Goal: Task Accomplishment & Management: Manage account settings

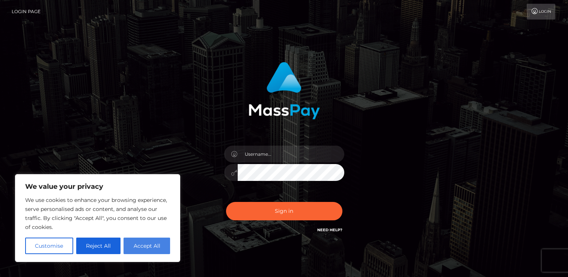
click at [147, 241] on button "Accept All" at bounding box center [146, 246] width 47 height 17
checkbox input "true"
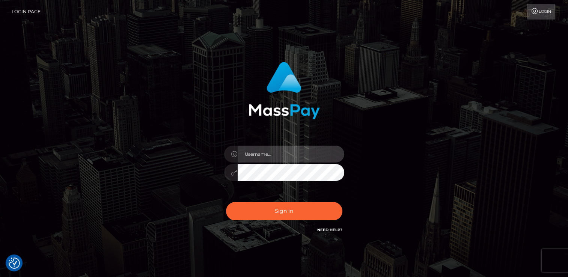
click at [260, 157] on input "text" at bounding box center [291, 154] width 107 height 17
type input "[EMAIL_ADDRESS][DOMAIN_NAME]"
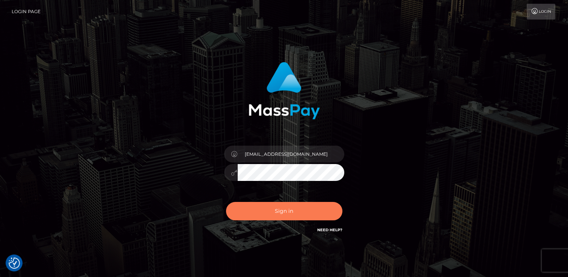
click at [283, 209] on button "Sign in" at bounding box center [284, 211] width 116 height 18
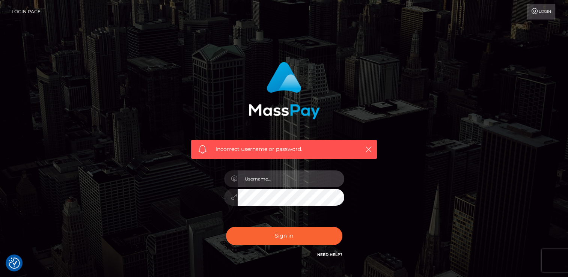
click at [267, 179] on input "text" at bounding box center [291, 178] width 107 height 17
type input "bethbrownhill12@outlook.com"
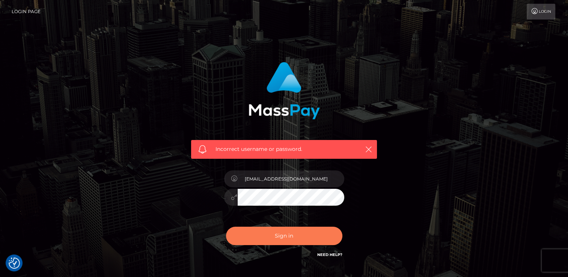
click at [287, 232] on button "Sign in" at bounding box center [284, 236] width 116 height 18
